Goal: Navigation & Orientation: Find specific page/section

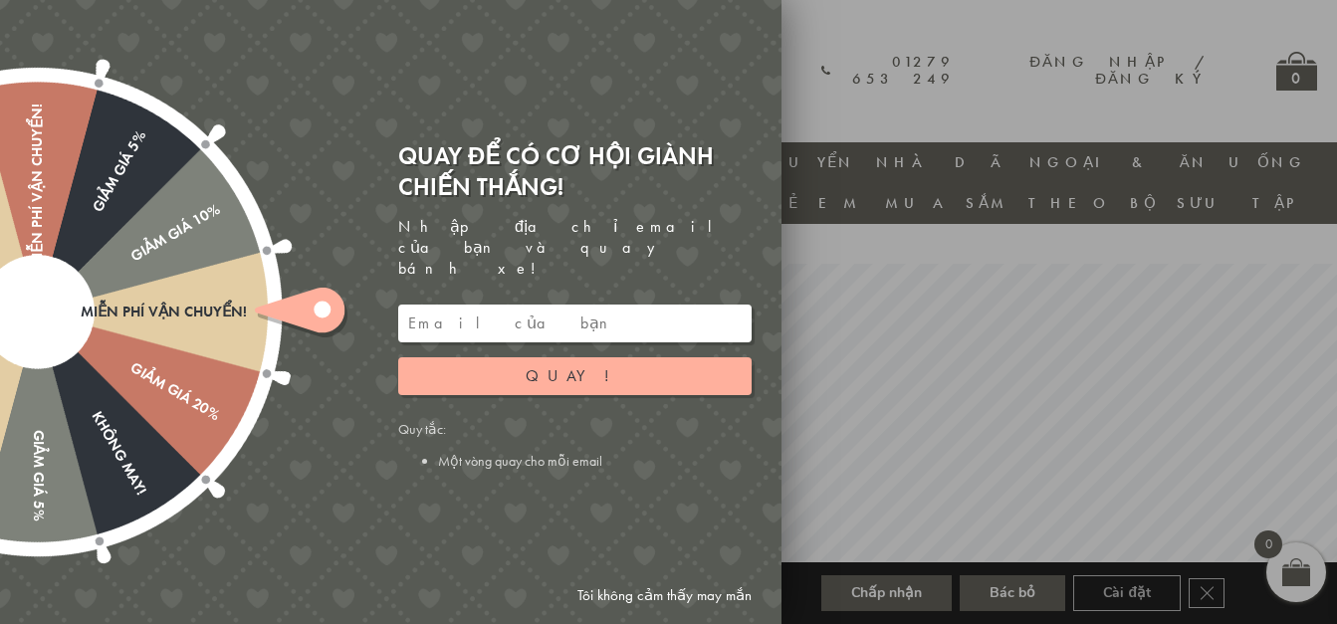
click at [868, 302] on div at bounding box center [668, 312] width 1337 height 624
click at [675, 592] on link "Tôi không cảm thấy may mắn" at bounding box center [664, 595] width 194 height 37
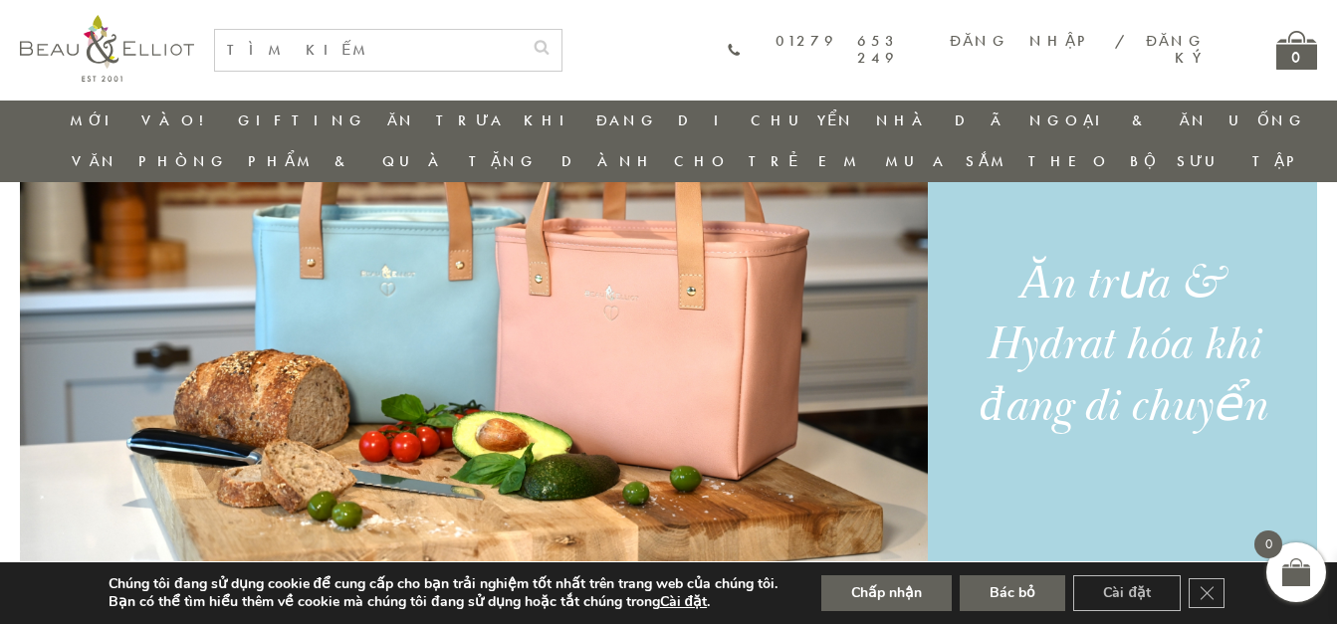
scroll to position [1750, 0]
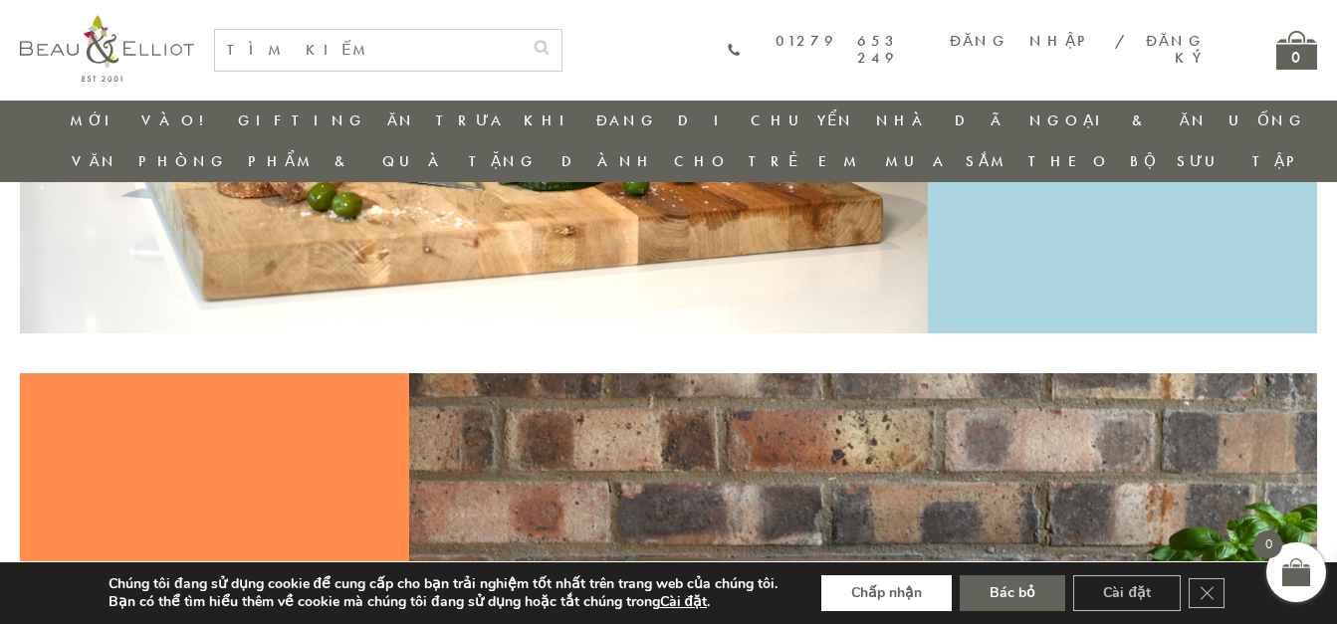
click at [872, 585] on button "Chấp nhận" at bounding box center [886, 593] width 130 height 36
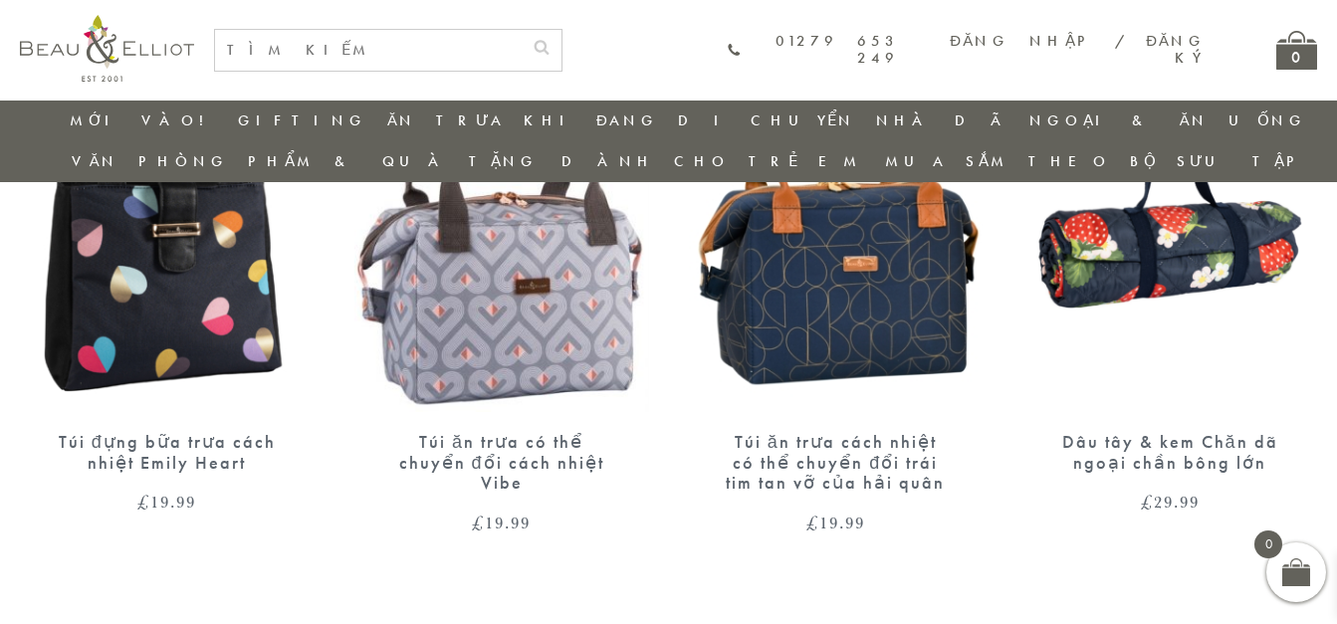
scroll to position [3342, 0]
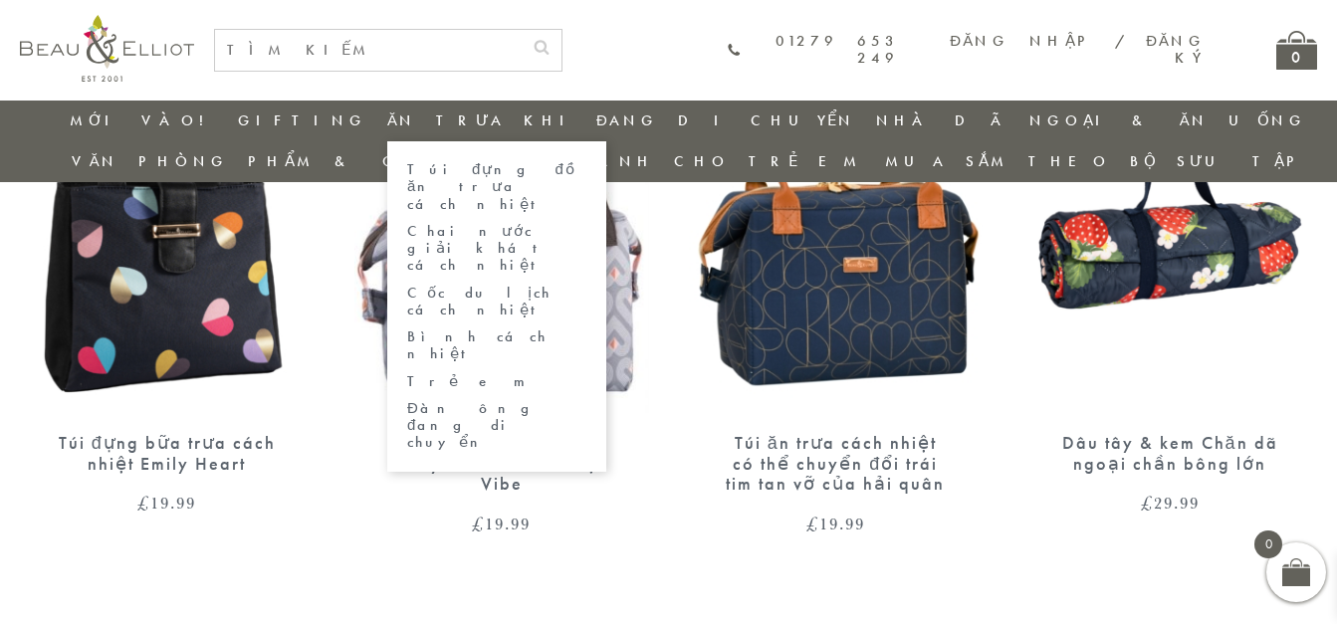
click at [407, 178] on link "Túi đựng đồ ăn trưa cách nhiệt" at bounding box center [496, 187] width 179 height 52
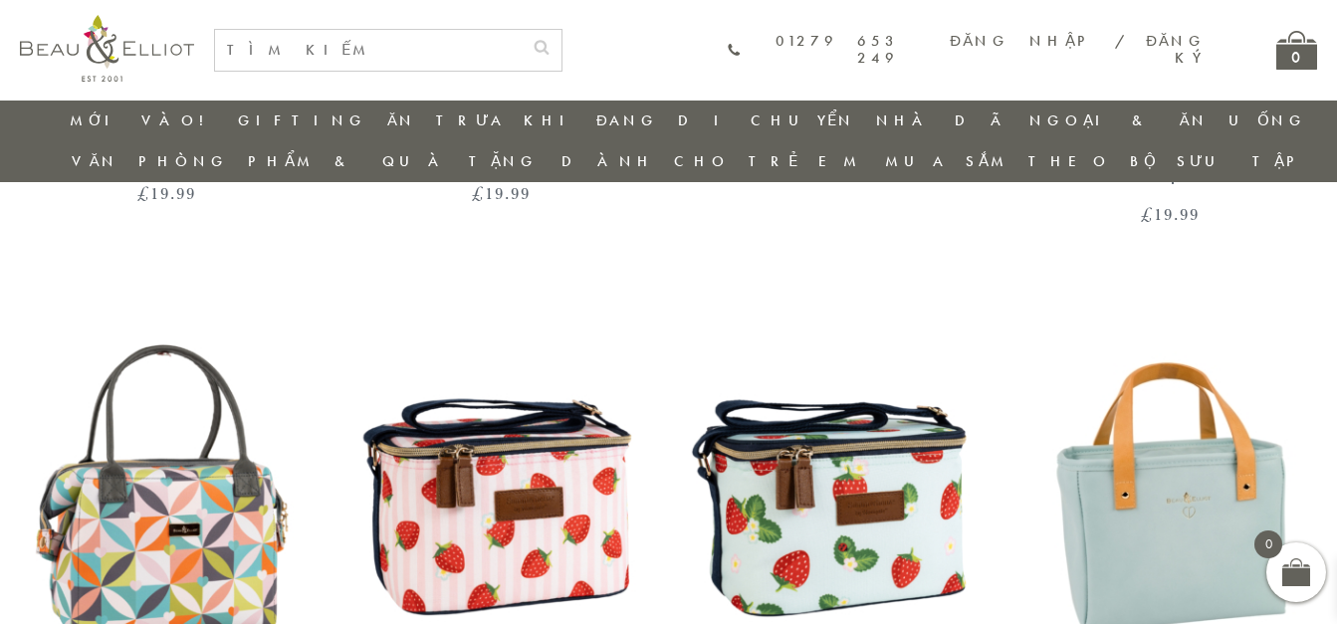
scroll to position [1351, 0]
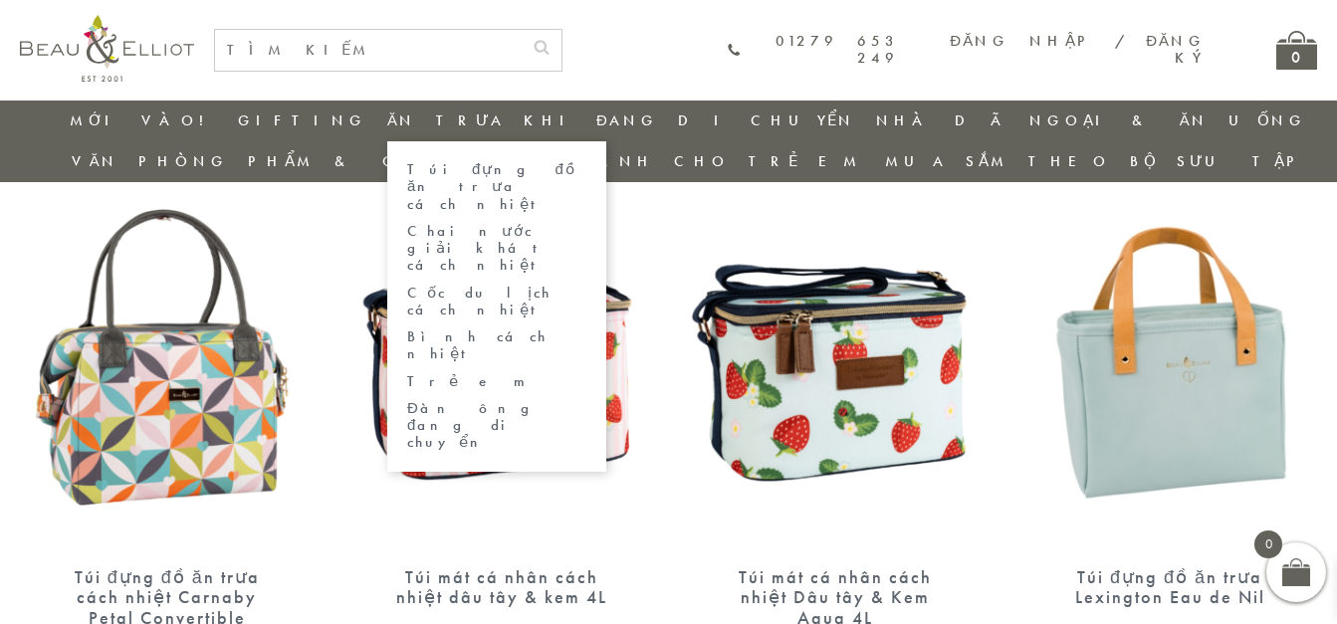
click at [407, 223] on link "Chai nước giải khát cách nhiệt" at bounding box center [496, 249] width 179 height 52
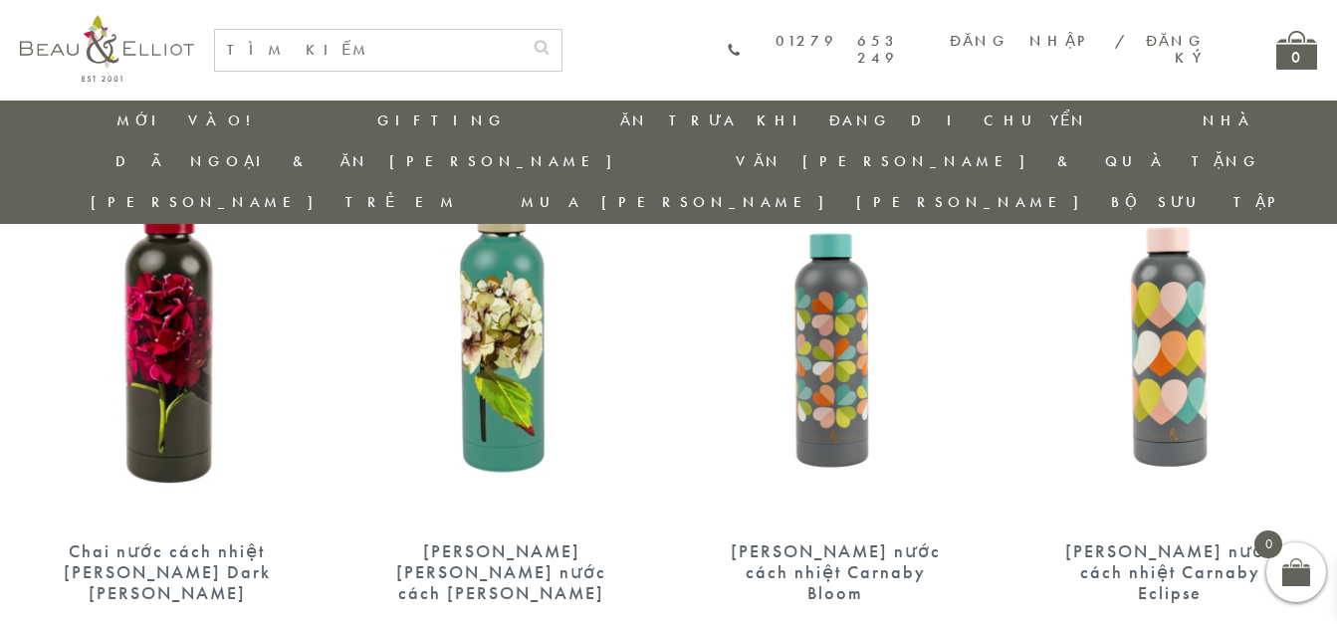
scroll to position [854, 0]
